Goal: Task Accomplishment & Management: Manage account settings

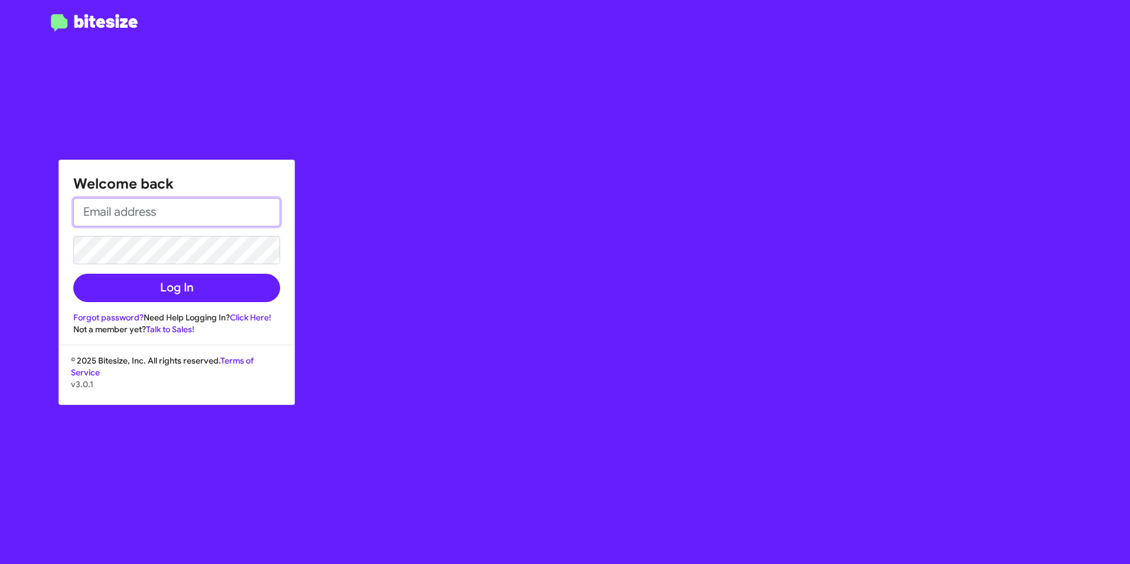
click at [128, 206] on input "email" at bounding box center [176, 212] width 207 height 28
type input "[EMAIL_ADDRESS][DOMAIN_NAME]"
click at [73, 274] on button "Log In" at bounding box center [176, 288] width 207 height 28
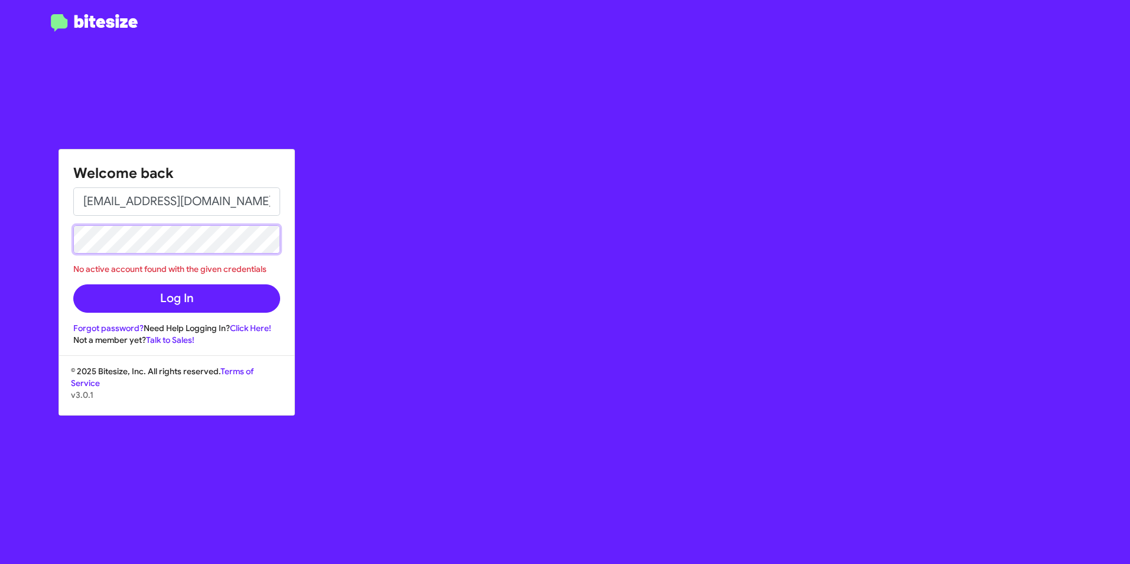
click at [56, 238] on div "Welcome back [EMAIL_ADDRESS][DOMAIN_NAME] No active account found with the give…" at bounding box center [565, 282] width 1130 height 564
click at [73, 284] on button "Log In" at bounding box center [176, 298] width 207 height 28
click at [96, 326] on link "Forgot password?" at bounding box center [108, 328] width 70 height 11
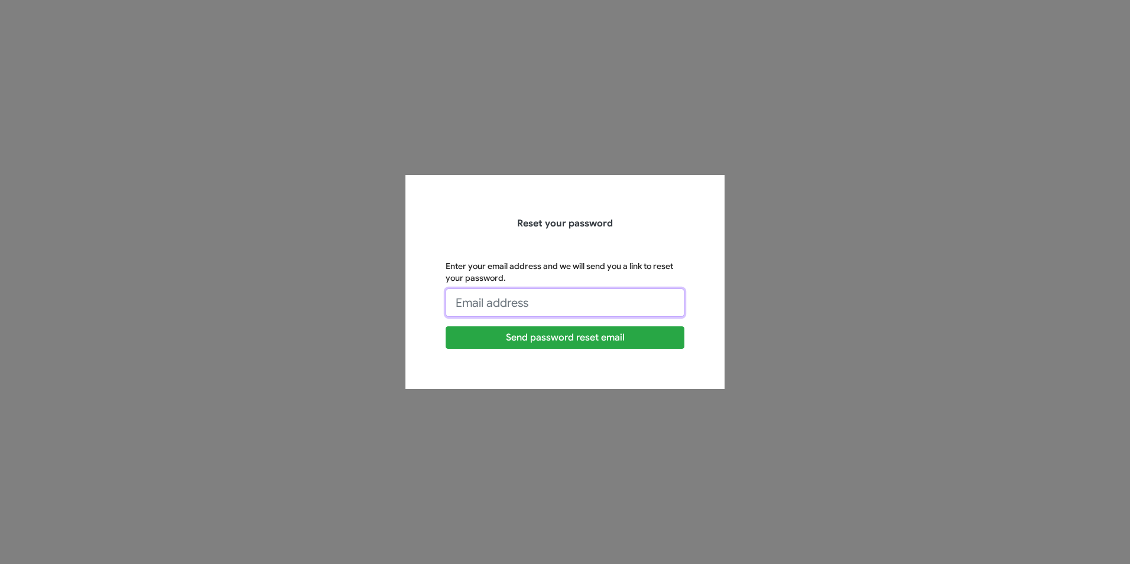
click at [518, 304] on input "Enter your email address and we will send you a link to reset your password." at bounding box center [565, 302] width 239 height 28
type input "[EMAIL_ADDRESS][DOMAIN_NAME]"
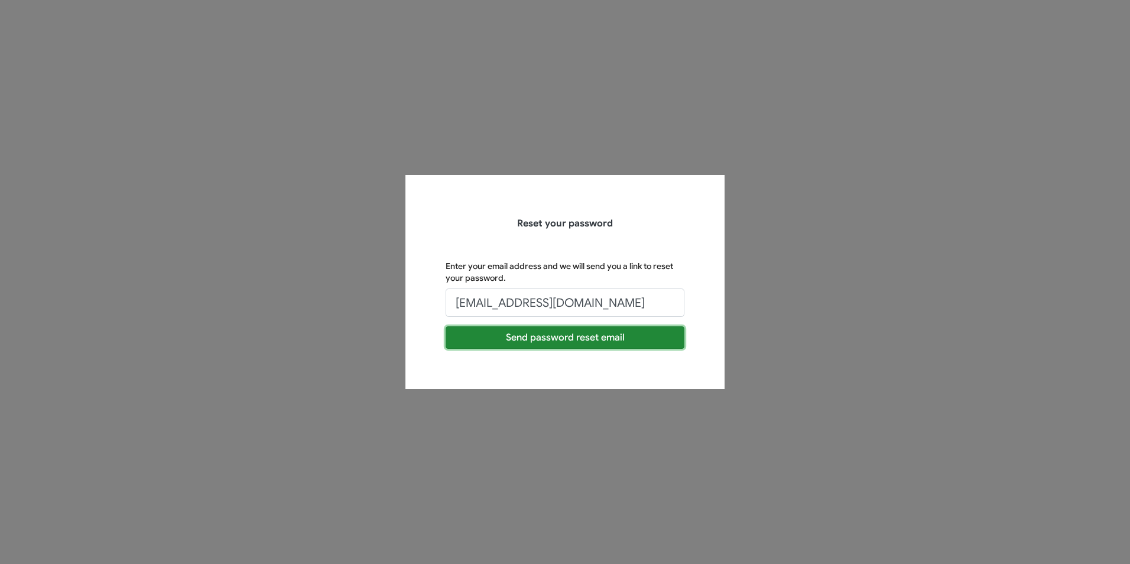
click at [517, 340] on button "Send password reset email" at bounding box center [565, 337] width 239 height 22
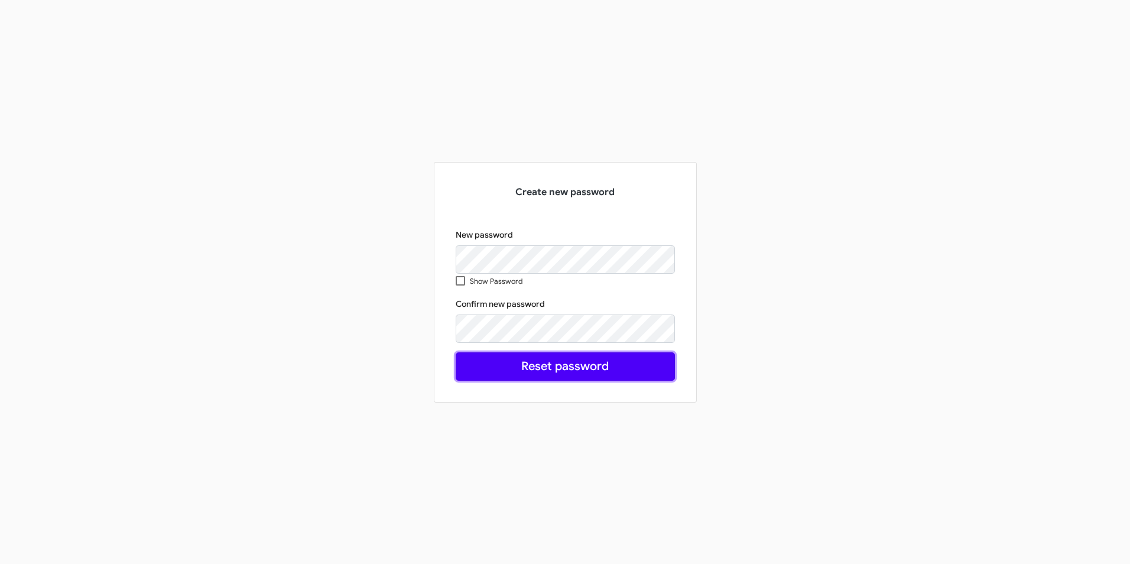
click at [550, 364] on button "Reset password" at bounding box center [565, 366] width 219 height 28
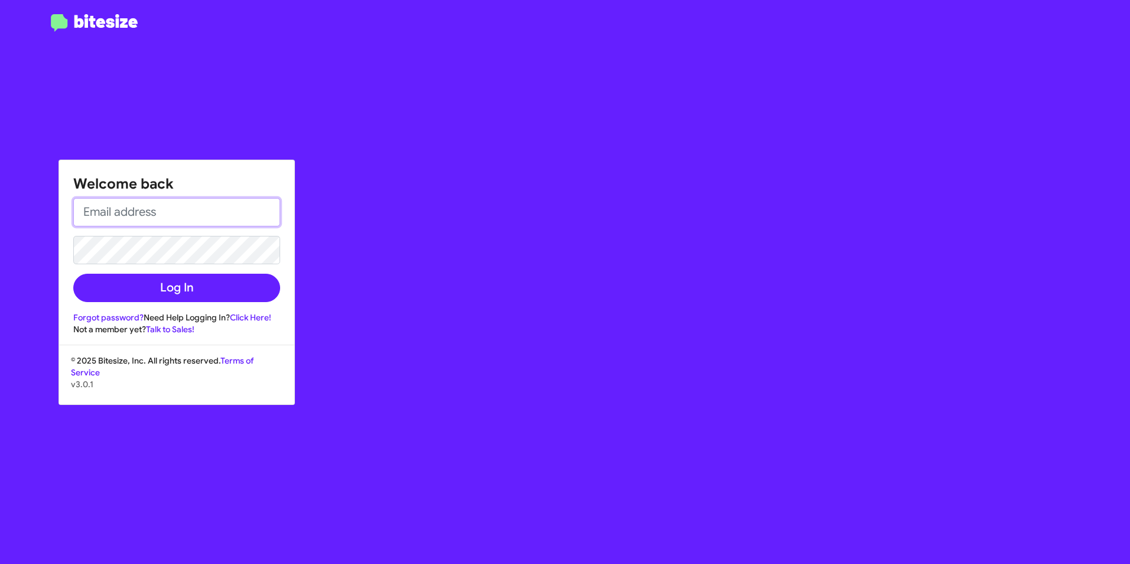
click at [162, 217] on input "email" at bounding box center [176, 212] width 207 height 28
type input "[EMAIL_ADDRESS][DOMAIN_NAME]"
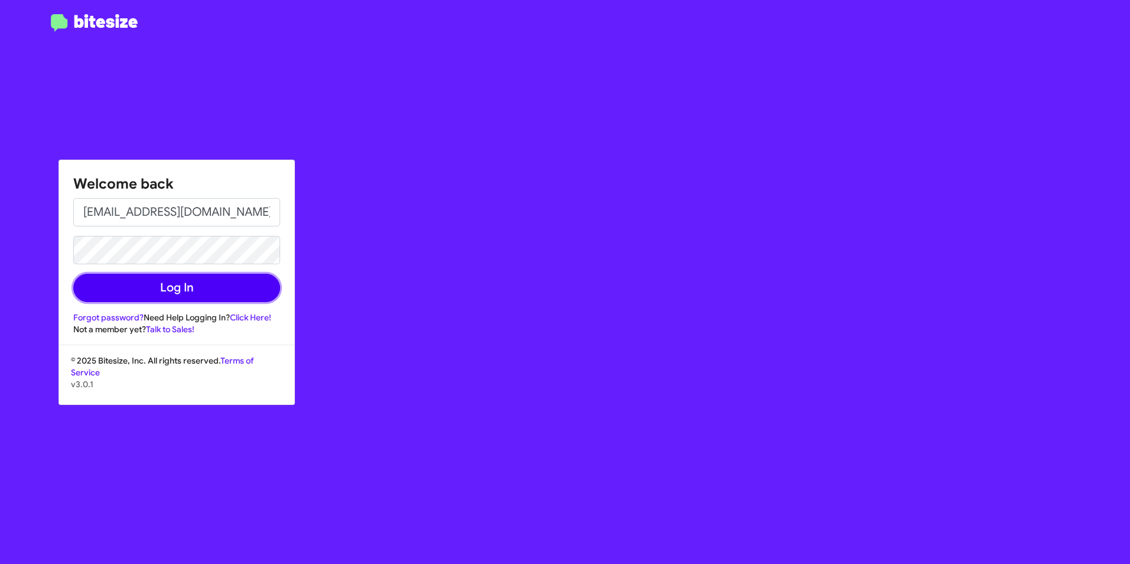
click at [173, 279] on button "Log In" at bounding box center [176, 288] width 207 height 28
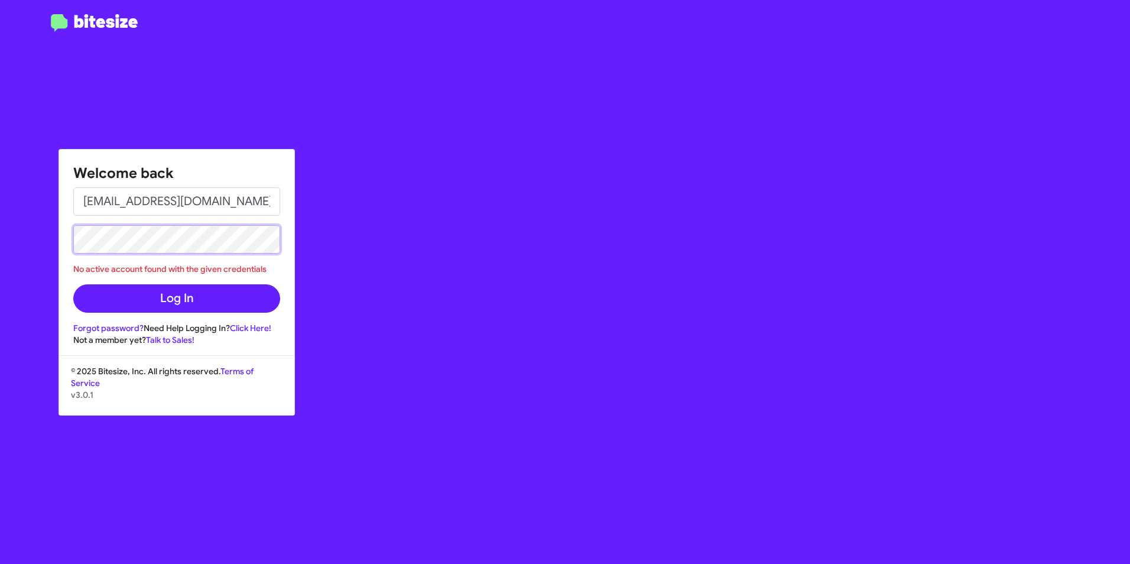
click at [46, 238] on div "Welcome back [EMAIL_ADDRESS][DOMAIN_NAME] No active account found with the give…" at bounding box center [565, 282] width 1130 height 564
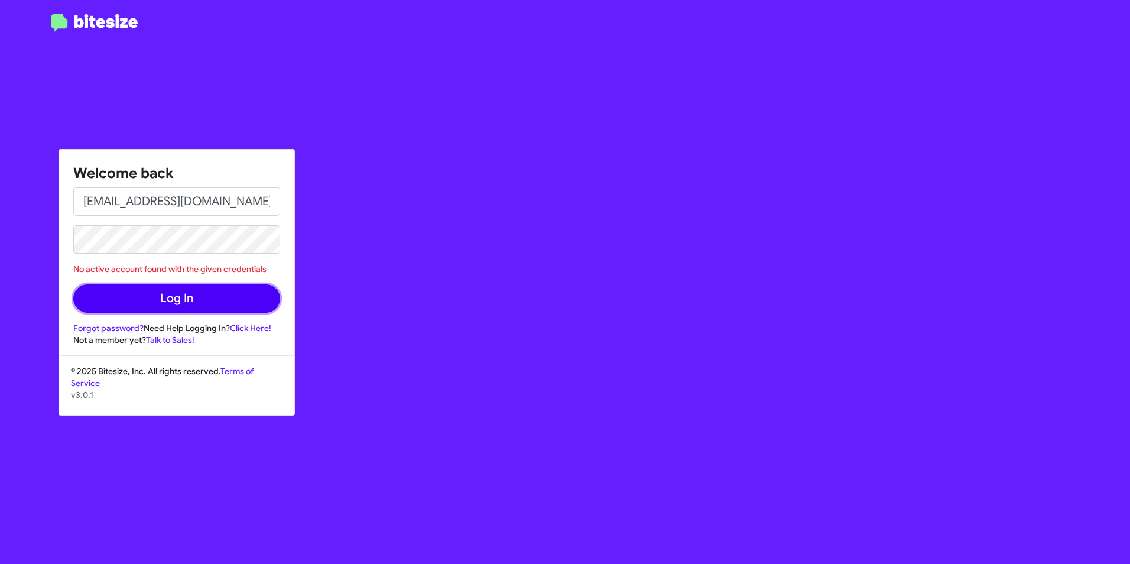
click at [182, 303] on button "Log In" at bounding box center [176, 298] width 207 height 28
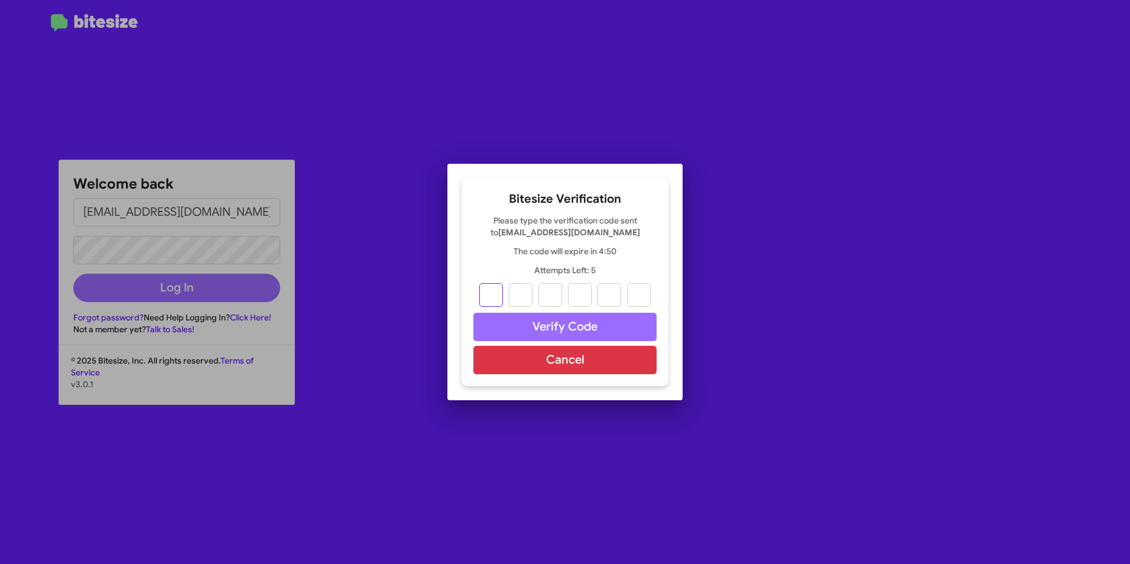
click at [488, 296] on input "text" at bounding box center [491, 295] width 24 height 24
type input "9"
type input "4"
type input "2"
type input "3"
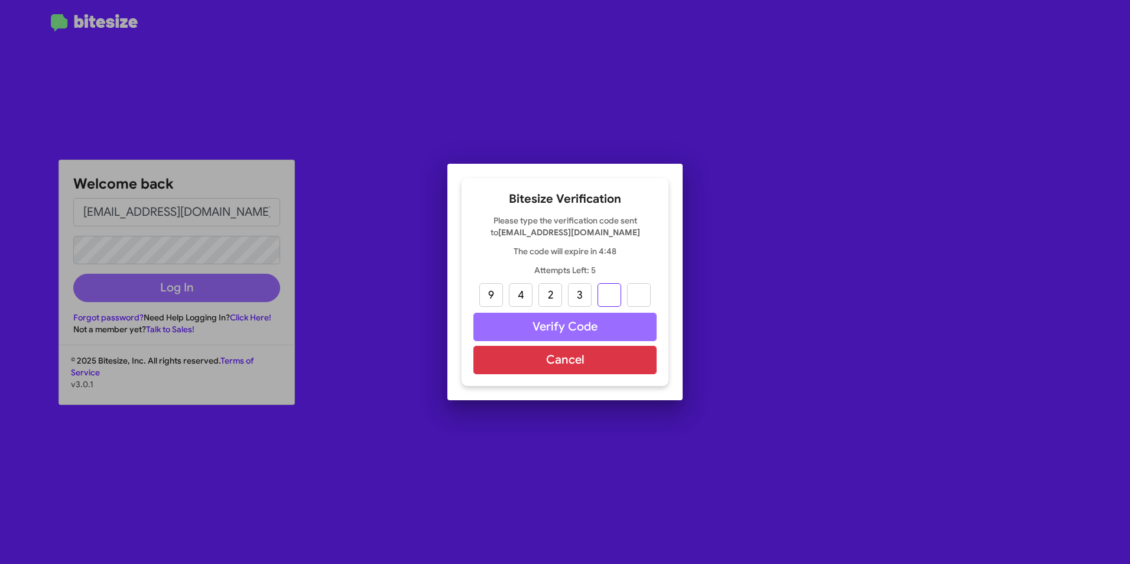
type input "3"
type input "4"
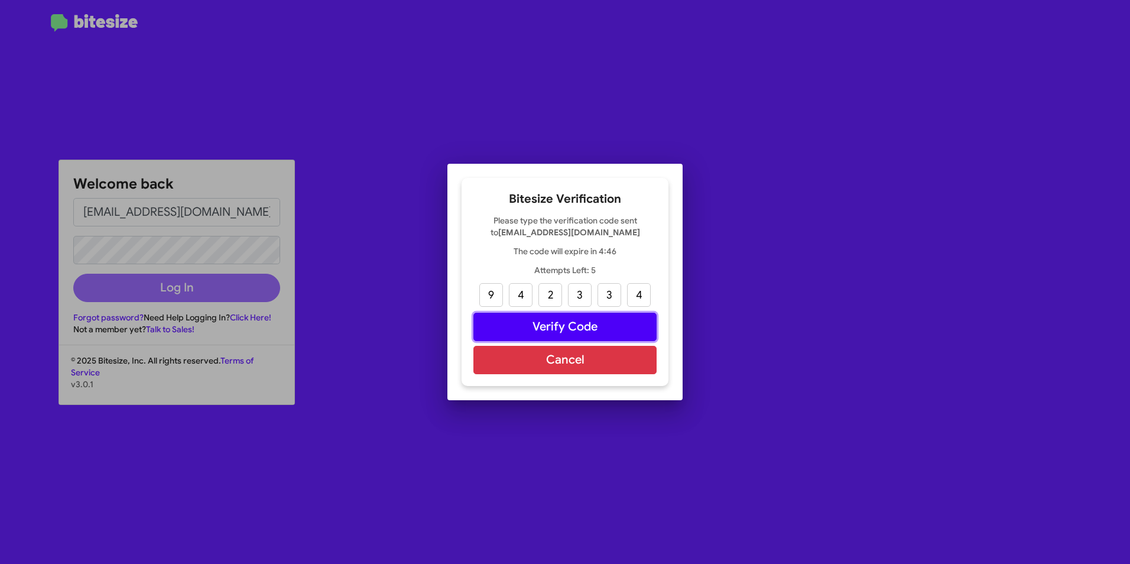
click at [540, 323] on button "Verify Code" at bounding box center [564, 327] width 183 height 28
